Goal: Check status: Check status

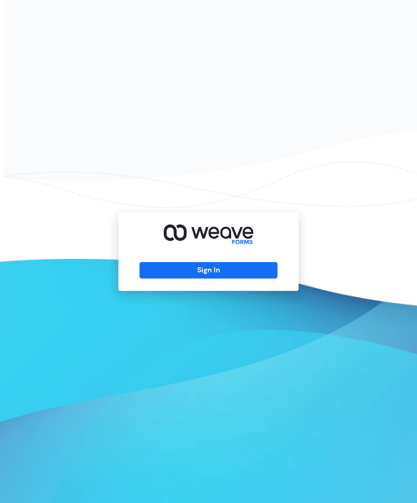
click at [214, 279] on button "Sign In" at bounding box center [209, 270] width 138 height 16
click at [215, 279] on button "Sign In" at bounding box center [209, 270] width 138 height 16
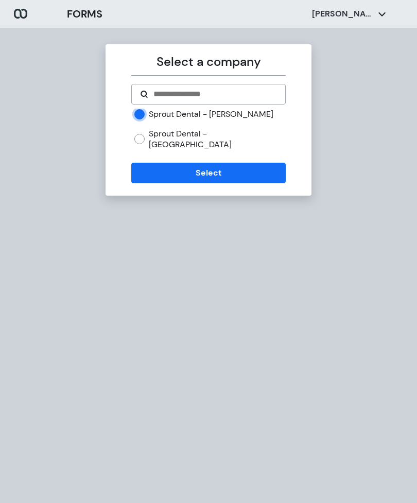
click at [218, 163] on button "Select" at bounding box center [208, 173] width 154 height 21
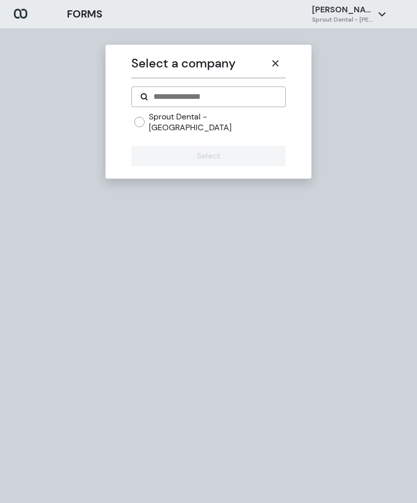
click at [278, 53] on button "button" at bounding box center [275, 63] width 21 height 21
